Goal: Task Accomplishment & Management: Use online tool/utility

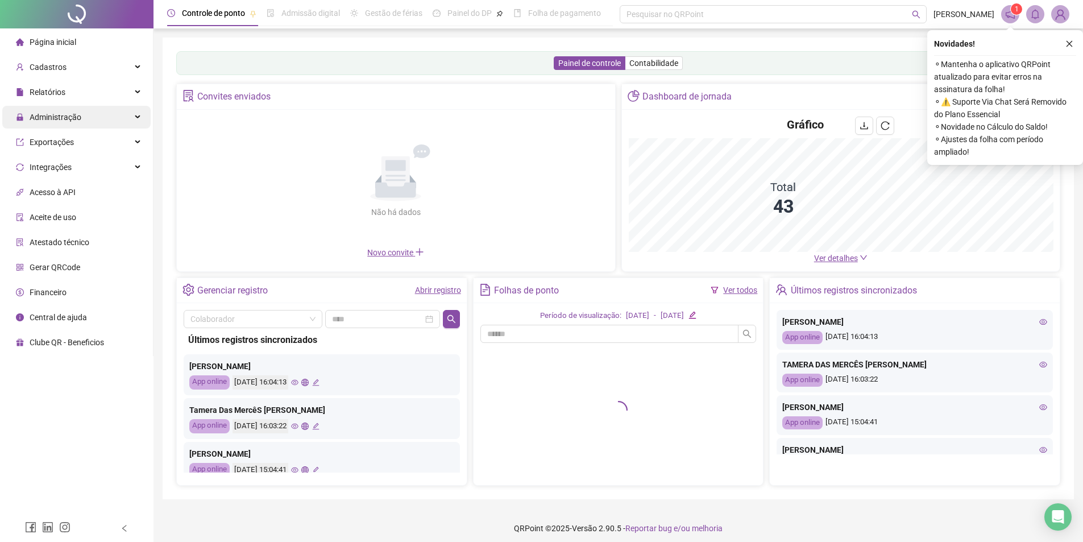
click at [63, 106] on span "Administração" at bounding box center [48, 117] width 65 height 23
click at [75, 94] on div "Relatórios" at bounding box center [76, 92] width 148 height 23
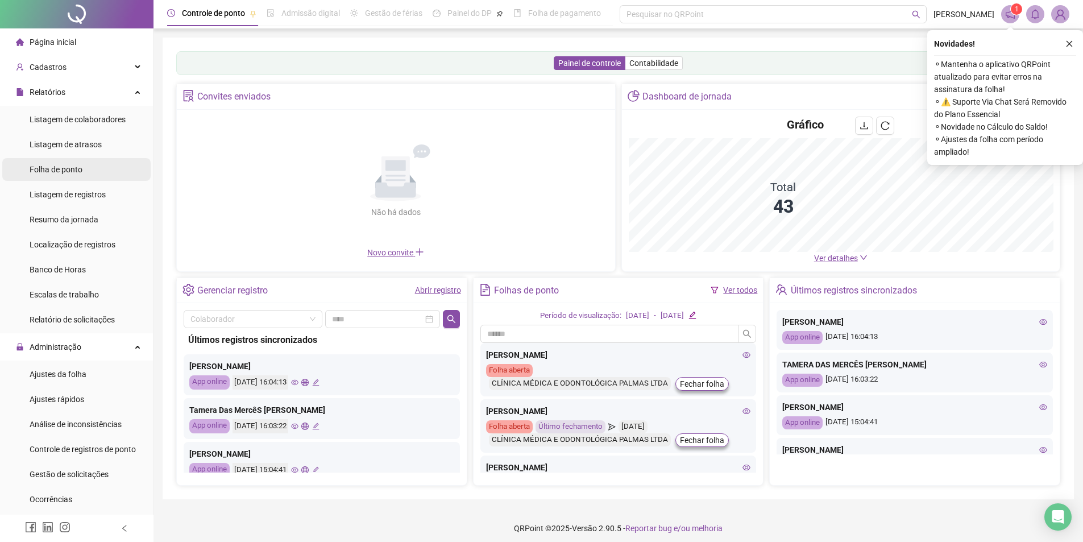
click at [70, 167] on span "Folha de ponto" at bounding box center [56, 169] width 53 height 9
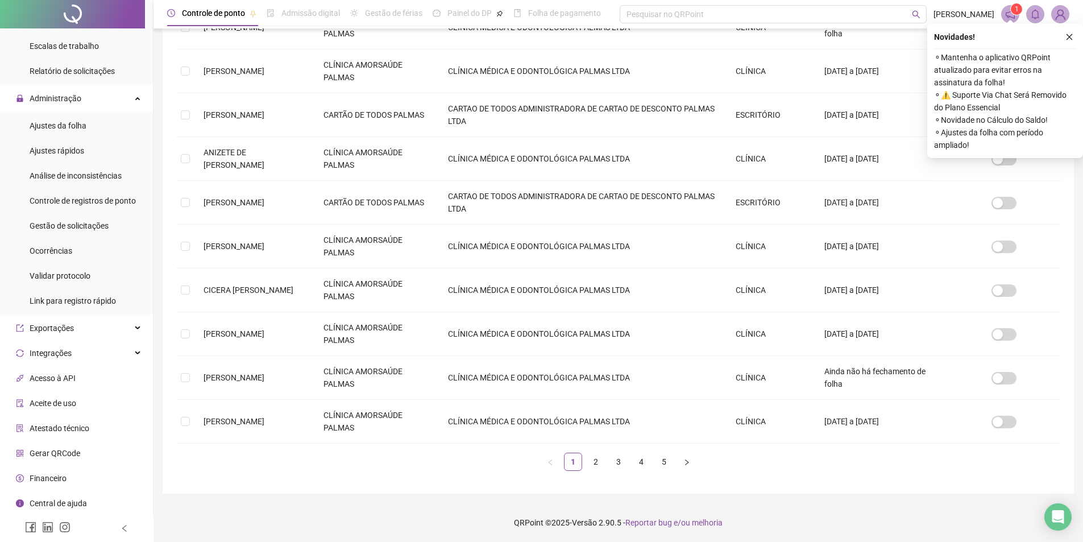
scroll to position [231, 0]
click at [592, 455] on link "2" at bounding box center [595, 460] width 17 height 17
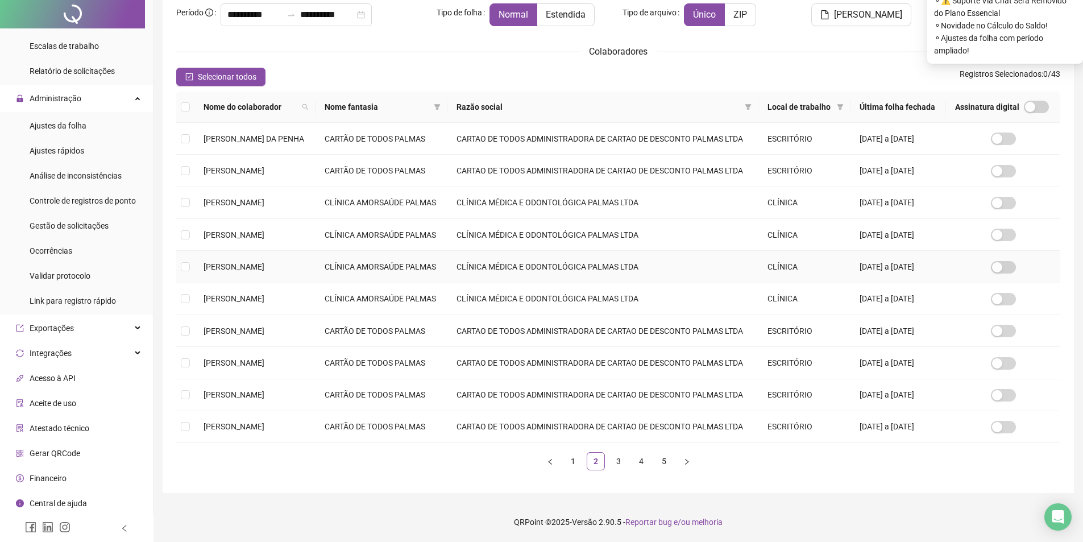
scroll to position [0, 0]
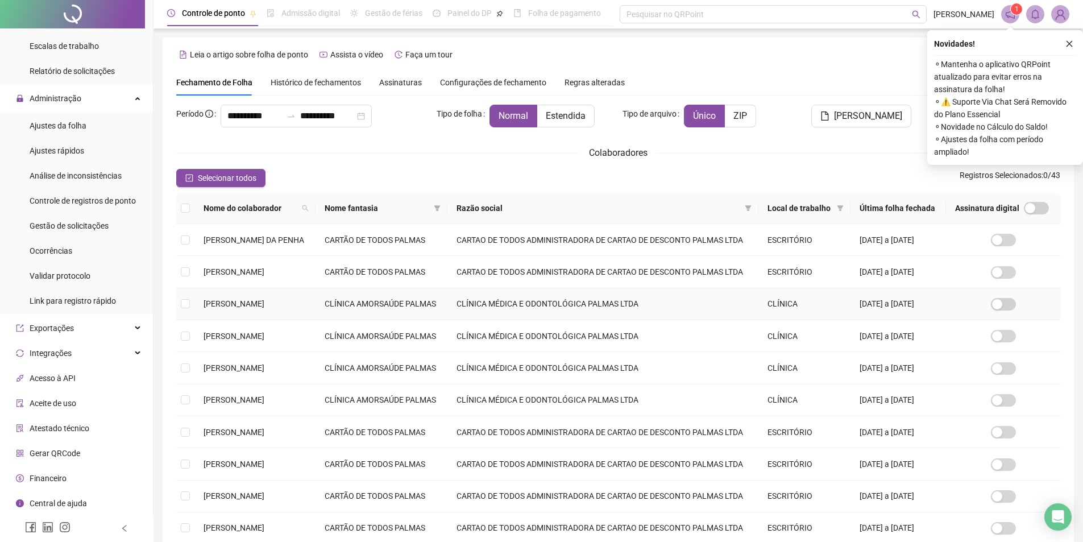
click at [203, 308] on span "GIZELY OLIVEIRA SOUSA" at bounding box center [233, 303] width 61 height 9
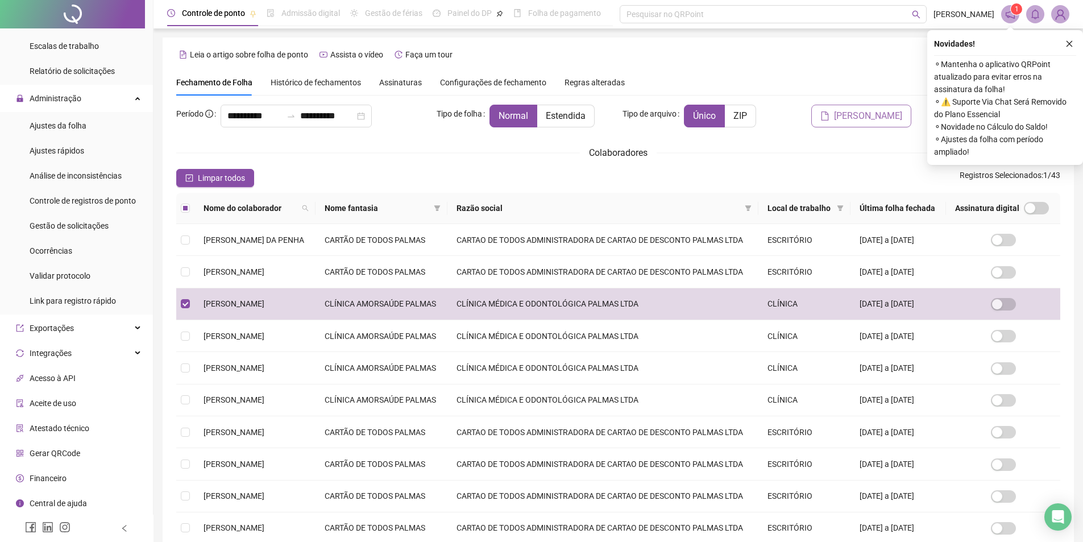
click at [829, 115] on icon "file" at bounding box center [824, 115] width 9 height 9
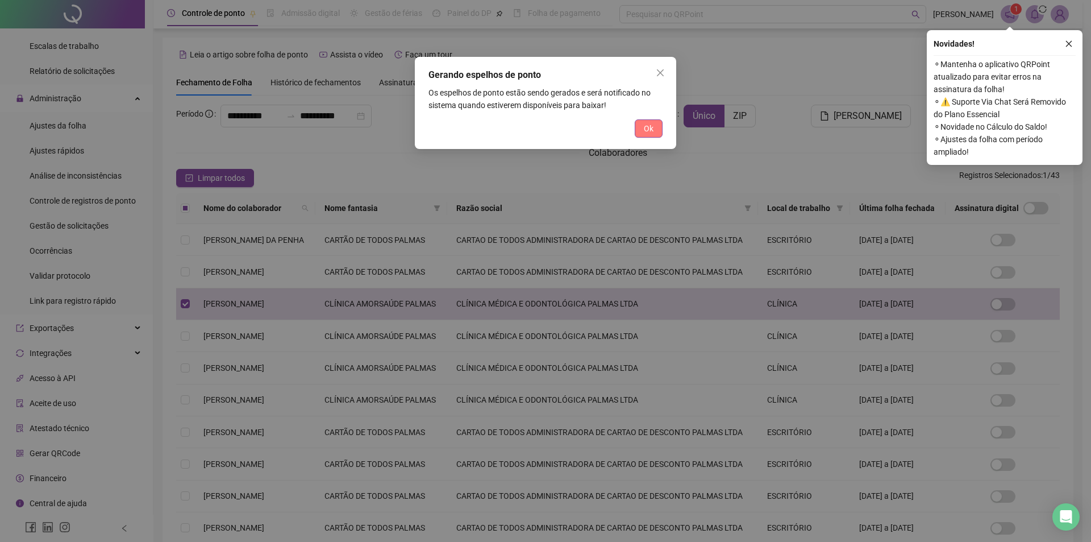
click at [644, 126] on span "Ok" at bounding box center [649, 128] width 10 height 13
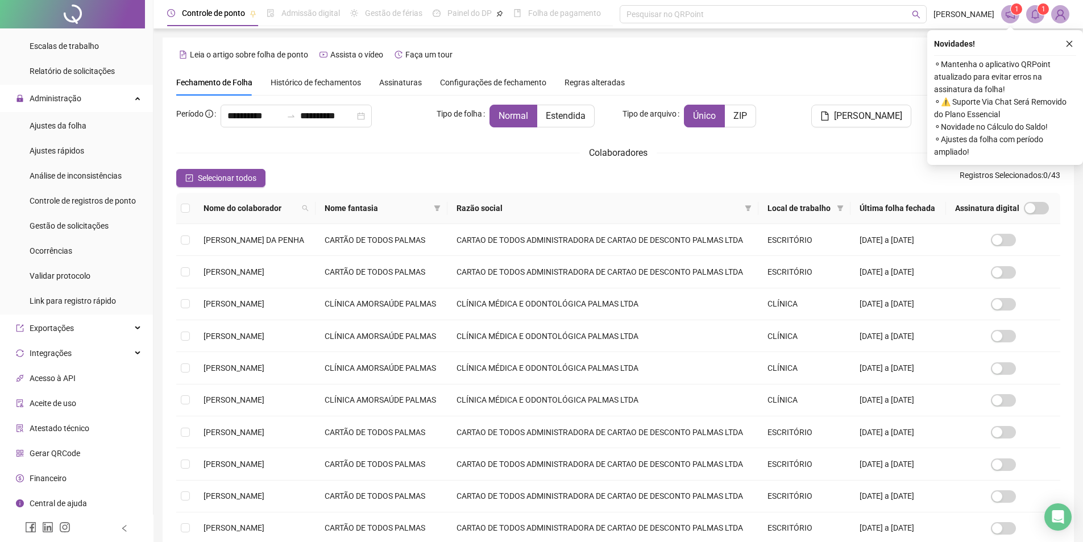
click at [1034, 14] on icon "bell" at bounding box center [1035, 14] width 10 height 10
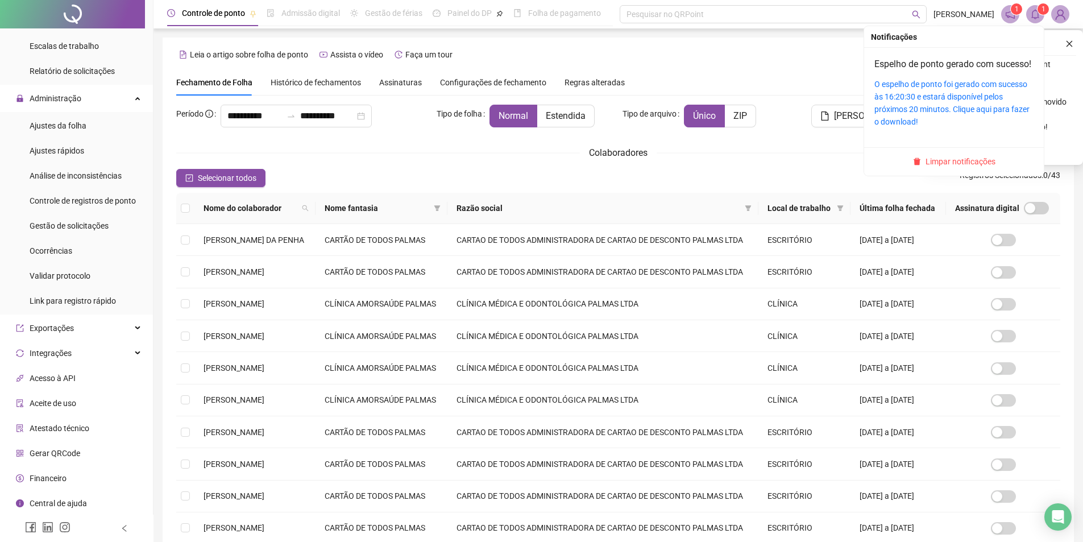
click at [955, 92] on div "O espelho de ponto foi gerado com sucesso às 16:20:30 e estará disponível pelos…" at bounding box center [953, 103] width 159 height 50
click at [953, 119] on link "O espelho de ponto foi gerado com sucesso às 16:20:30 e estará disponível pelos…" at bounding box center [951, 103] width 155 height 47
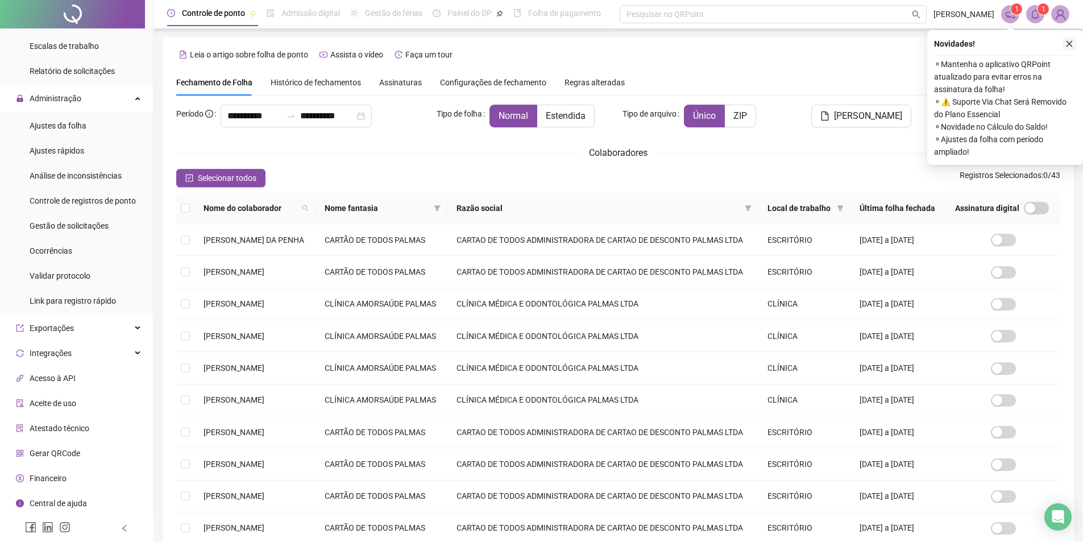
click at [1073, 39] on button "button" at bounding box center [1069, 44] width 14 height 14
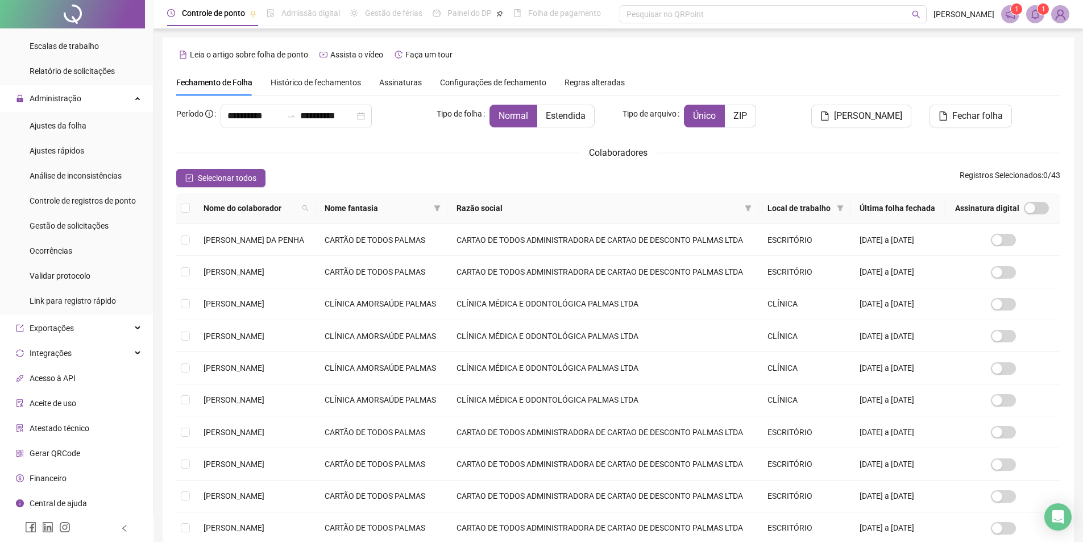
click at [1038, 18] on icon "bell" at bounding box center [1035, 14] width 10 height 10
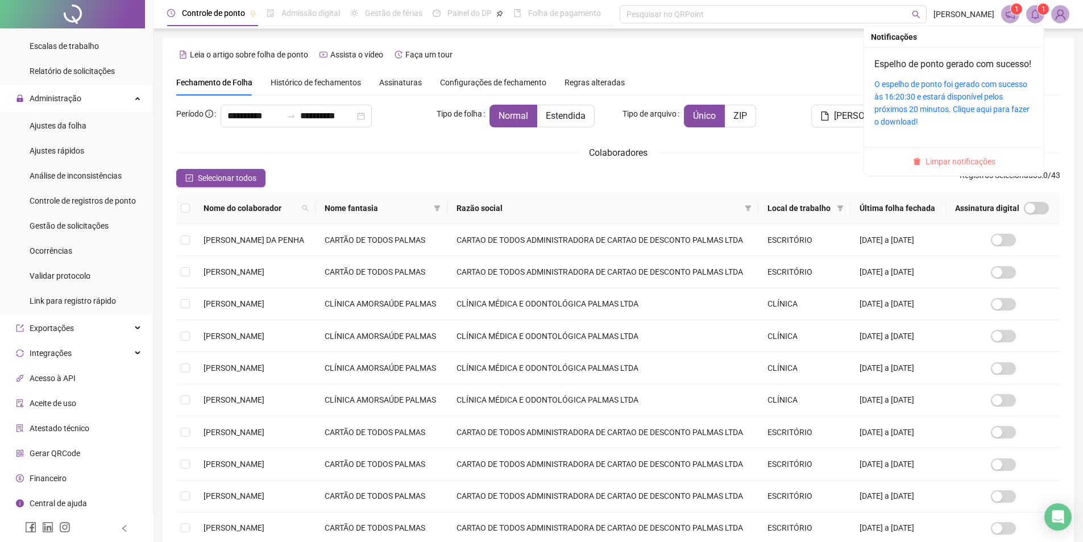
click at [968, 168] on span "Limpar notificações" at bounding box center [960, 161] width 70 height 13
